Goal: Find specific page/section: Find specific page/section

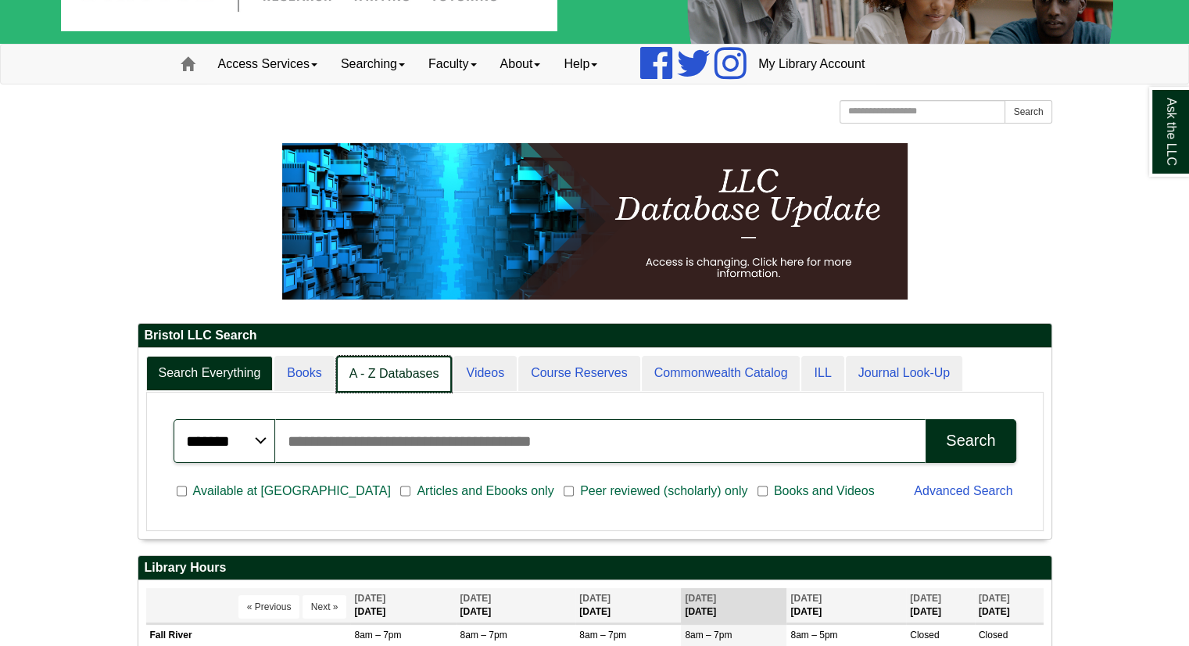
scroll to position [8, 7]
click at [374, 374] on link "A - Z Databases" at bounding box center [394, 374] width 116 height 37
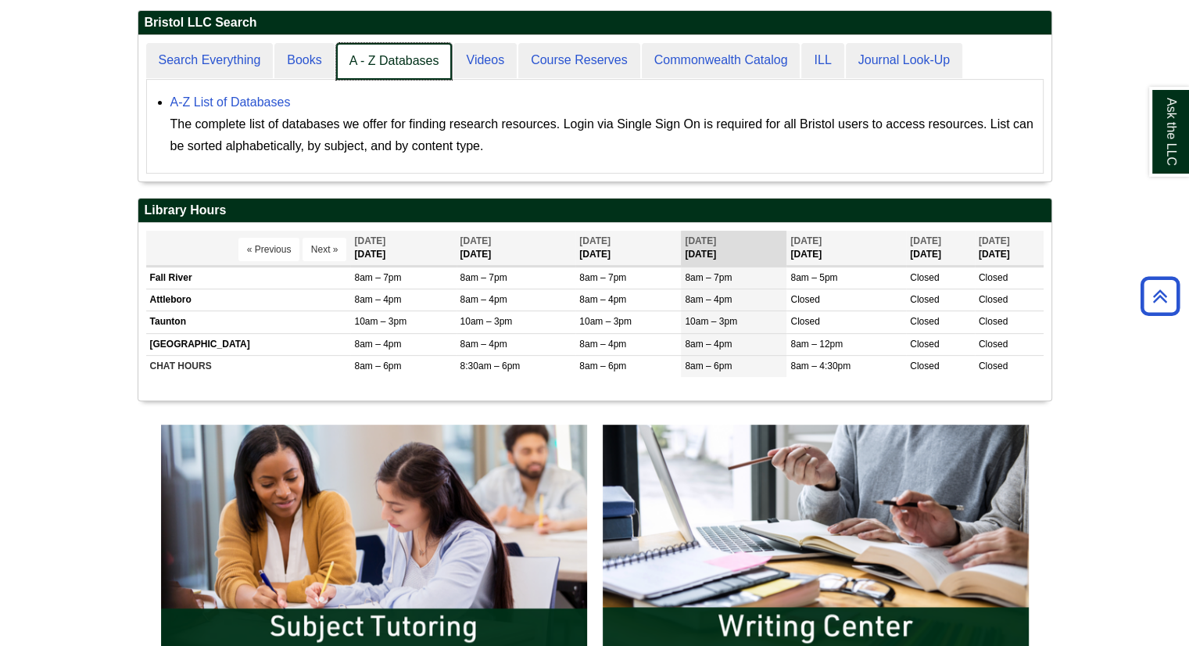
scroll to position [145, 913]
click at [400, 66] on link "A - Z Databases" at bounding box center [394, 61] width 116 height 37
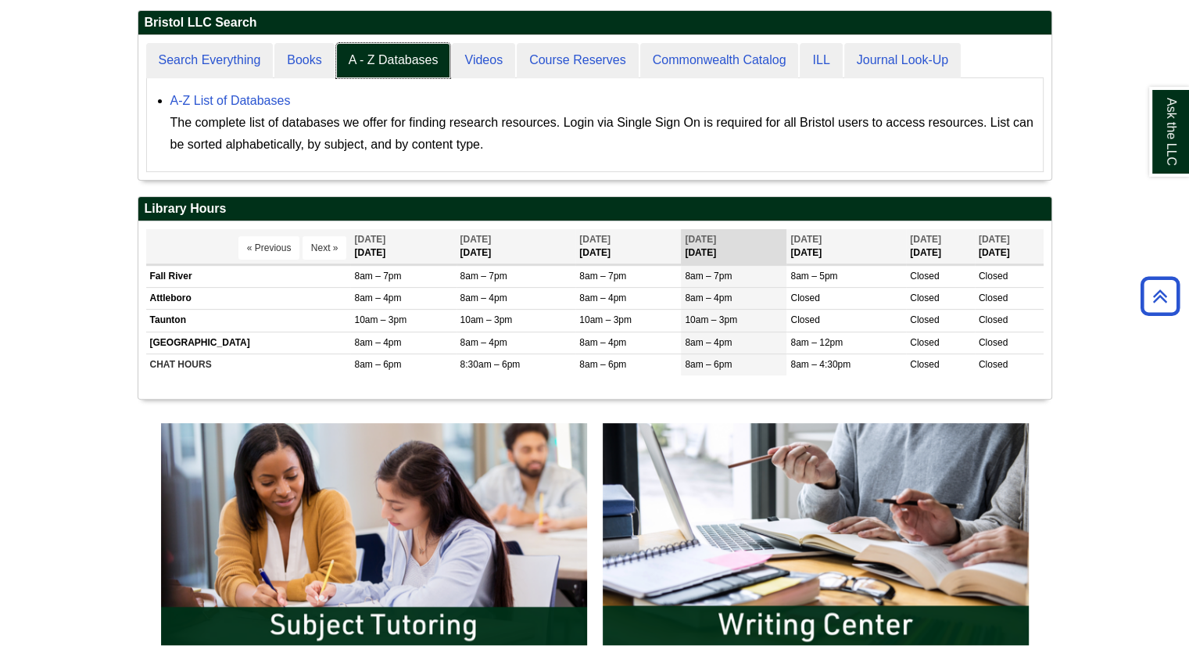
scroll to position [144, 913]
click at [252, 95] on link "A-Z List of Databases" at bounding box center [230, 100] width 120 height 13
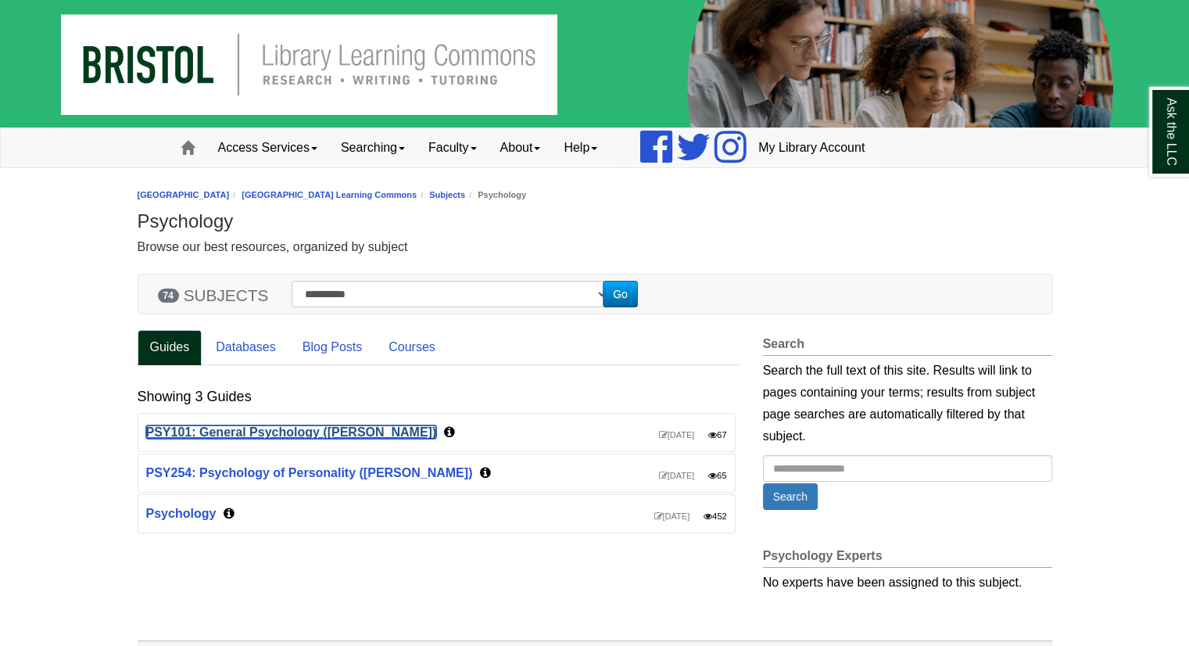
click at [213, 432] on link "PSY101: General Psychology ([PERSON_NAME])" at bounding box center [291, 431] width 291 height 13
